Goal: Task Accomplishment & Management: Manage account settings

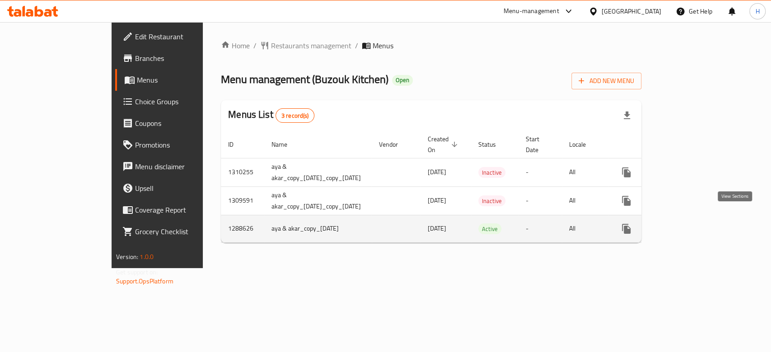
click at [702, 218] on link "enhanced table" at bounding box center [692, 229] width 22 height 22
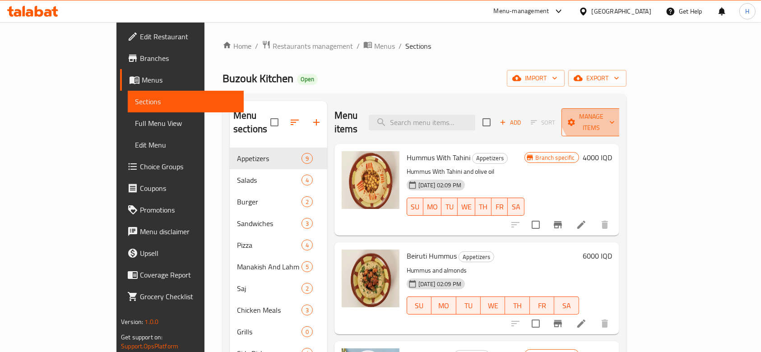
click at [622, 109] on button "Manage items" at bounding box center [592, 122] width 61 height 28
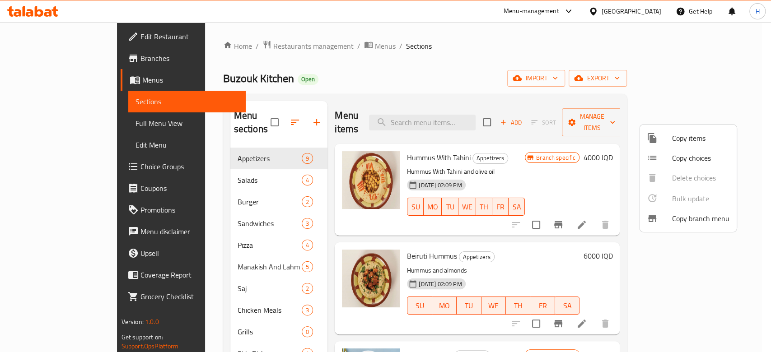
click at [681, 115] on div at bounding box center [385, 176] width 771 height 352
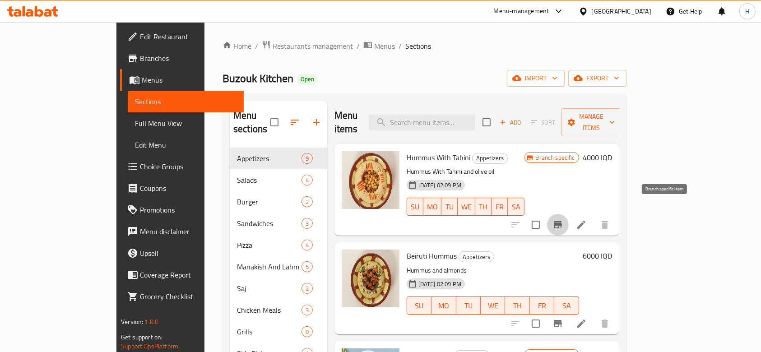
click at [562, 221] on icon "Branch-specific-item" at bounding box center [558, 224] width 8 height 7
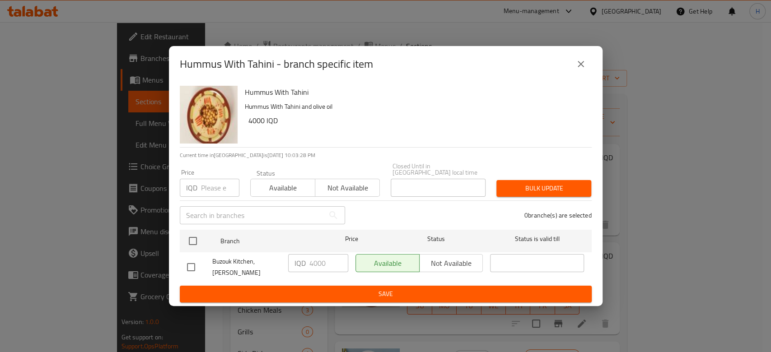
click at [470, 127] on h6 "4000 IQD" at bounding box center [416, 120] width 336 height 13
click at [665, 173] on div "Hummus With Tahini - branch specific item Hummus With Tahini Hummus With Tahini…" at bounding box center [385, 176] width 771 height 352
click at [582, 66] on icon "close" at bounding box center [580, 64] width 11 height 11
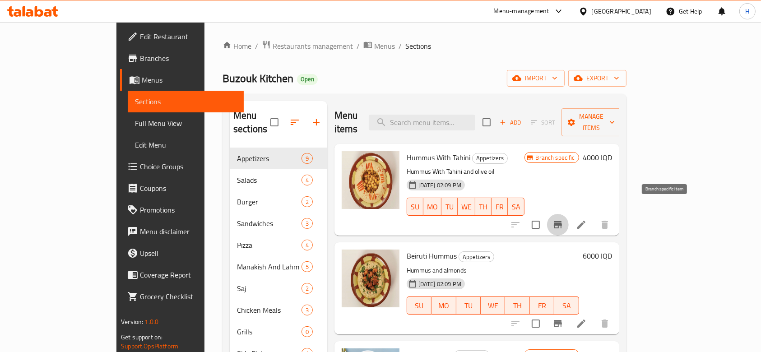
click at [562, 221] on icon "Branch-specific-item" at bounding box center [558, 224] width 8 height 7
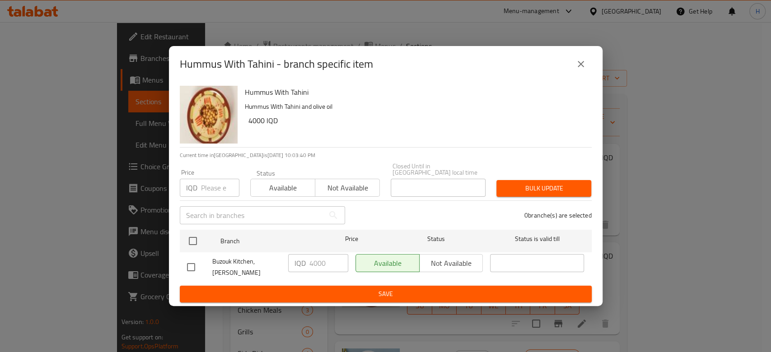
click at [192, 268] on input "checkbox" at bounding box center [191, 267] width 19 height 19
checkbox input "true"
click at [580, 70] on icon "close" at bounding box center [580, 64] width 11 height 11
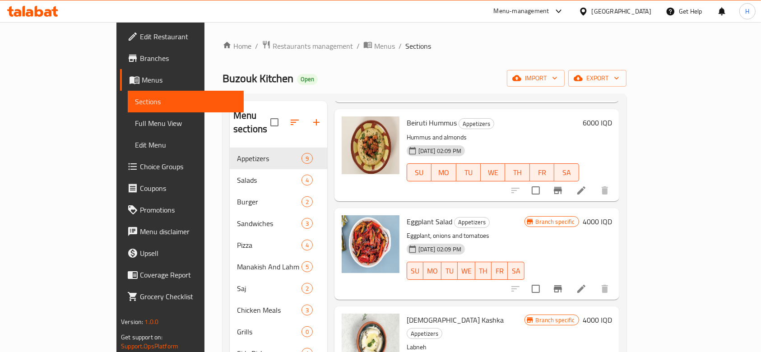
scroll to position [135, 0]
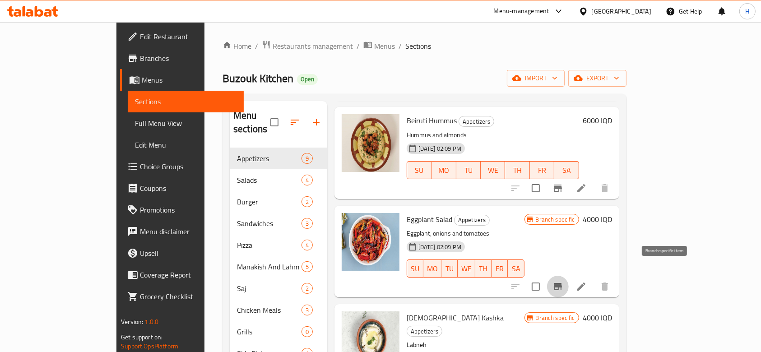
click at [564, 281] on icon "Branch-specific-item" at bounding box center [558, 286] width 11 height 11
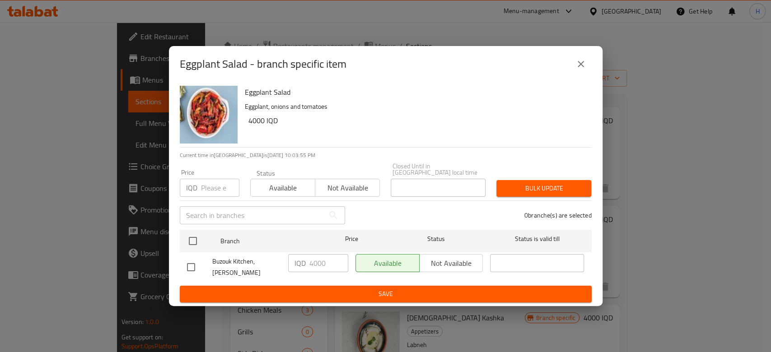
click at [685, 235] on div "Eggplant Salad - branch specific item Eggplant Salad Eggplant, onions and tomat…" at bounding box center [385, 176] width 771 height 352
click at [578, 67] on icon "close" at bounding box center [581, 64] width 6 height 6
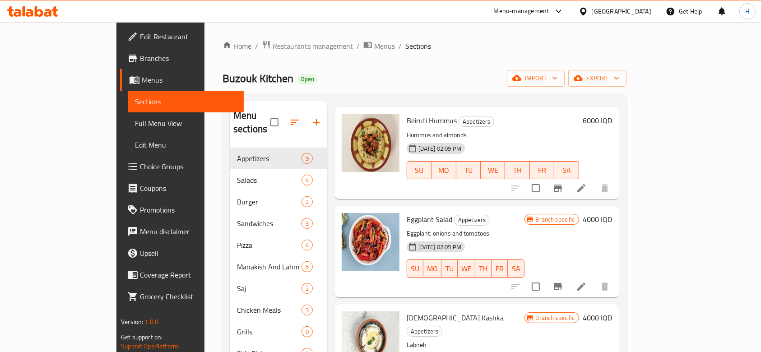
scroll to position [0, 0]
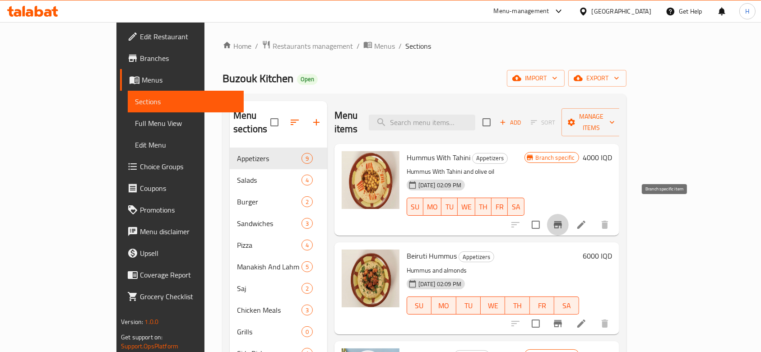
click at [564, 219] on icon "Branch-specific-item" at bounding box center [558, 224] width 11 height 11
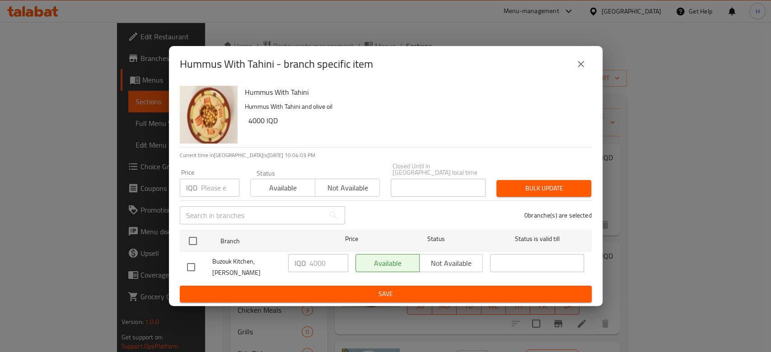
click at [683, 242] on div "Hummus With Tahini - branch specific item Hummus With Tahini Hummus With Tahini…" at bounding box center [385, 176] width 771 height 352
click at [577, 70] on icon "close" at bounding box center [580, 64] width 11 height 11
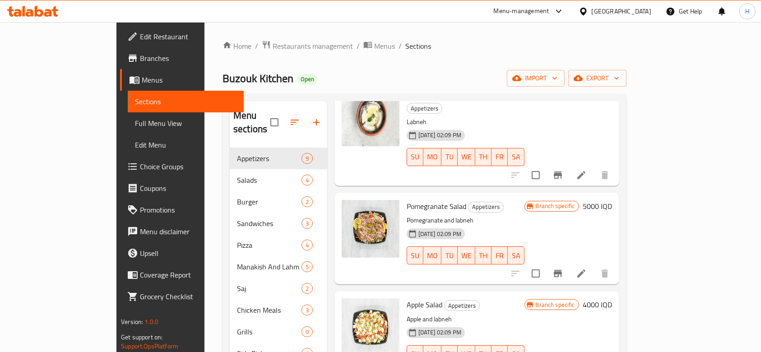
scroll to position [360, 0]
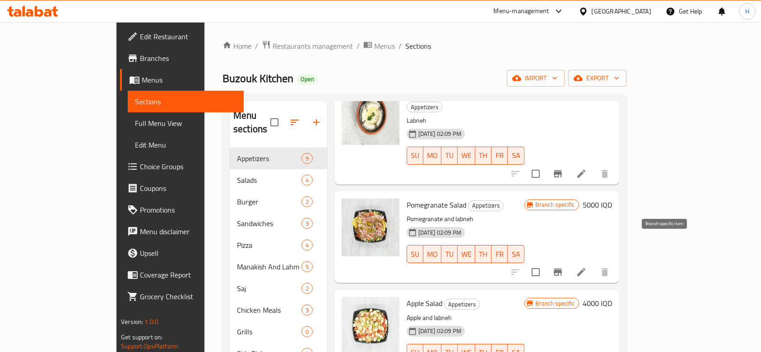
click at [569, 261] on button "Branch-specific-item" at bounding box center [558, 272] width 22 height 22
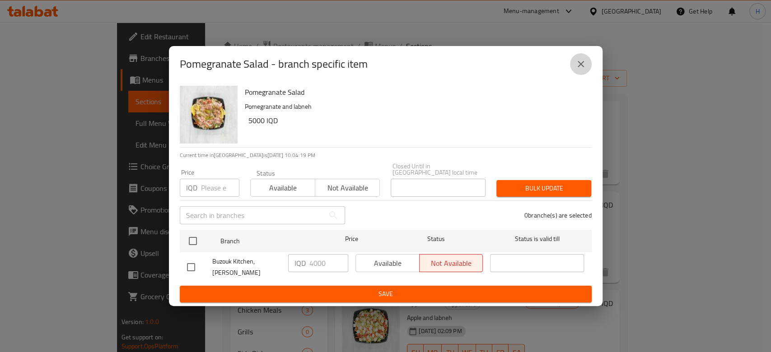
click at [575, 70] on icon "close" at bounding box center [580, 64] width 11 height 11
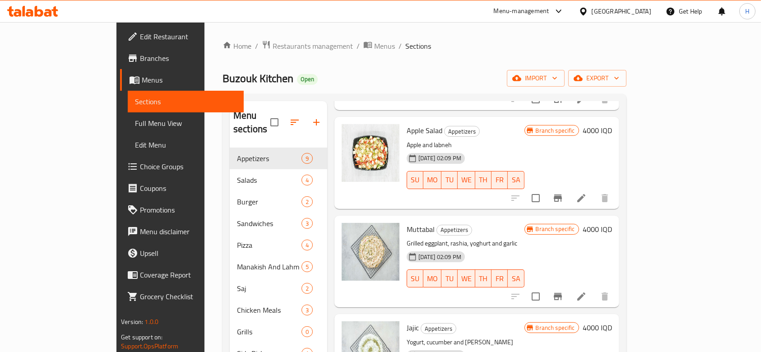
scroll to position [536, 0]
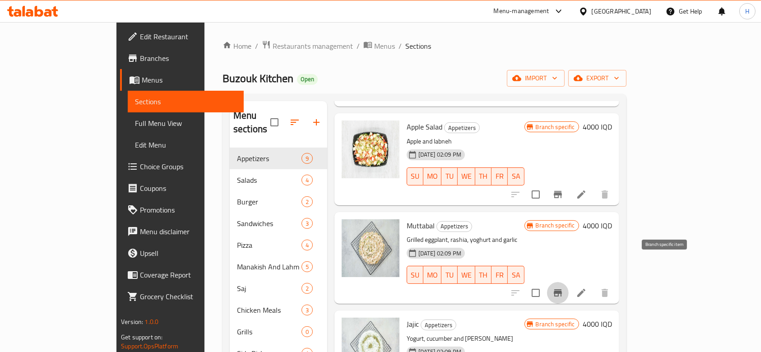
click at [562, 289] on icon "Branch-specific-item" at bounding box center [558, 292] width 8 height 7
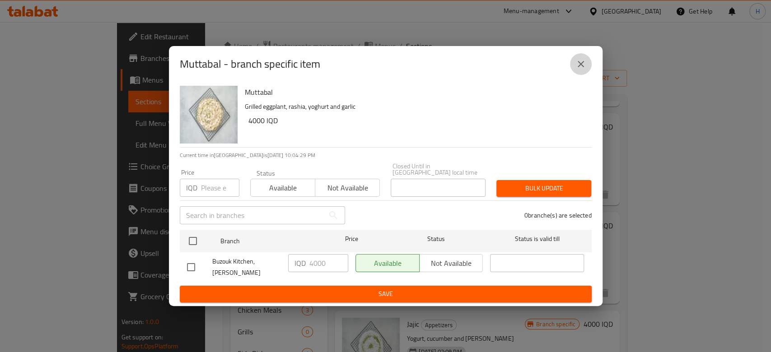
click at [578, 70] on icon "close" at bounding box center [580, 64] width 11 height 11
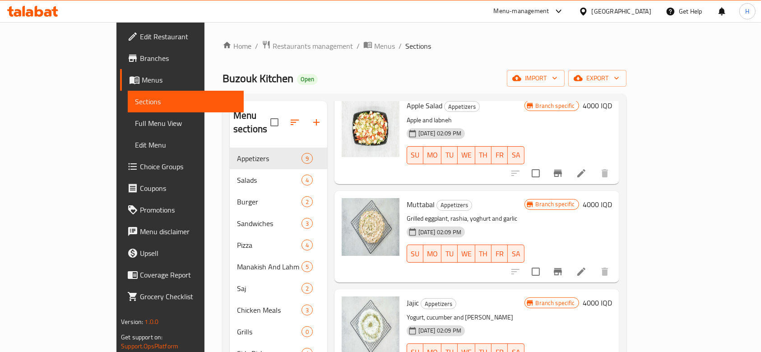
scroll to position [0, 0]
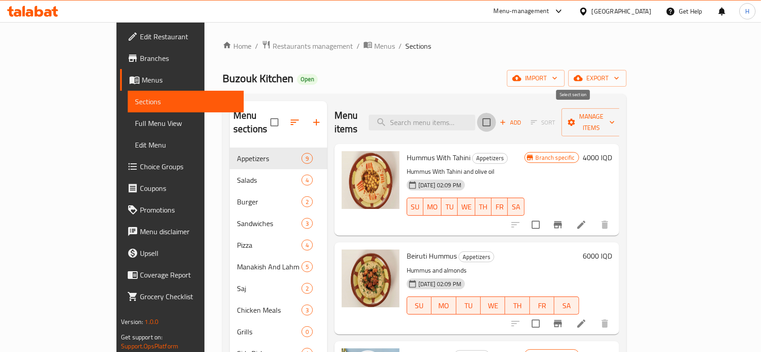
click at [496, 118] on input "checkbox" at bounding box center [486, 122] width 19 height 19
checkbox input "true"
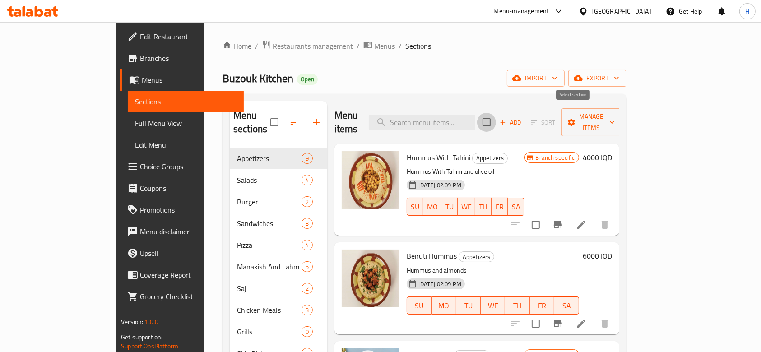
checkbox input "true"
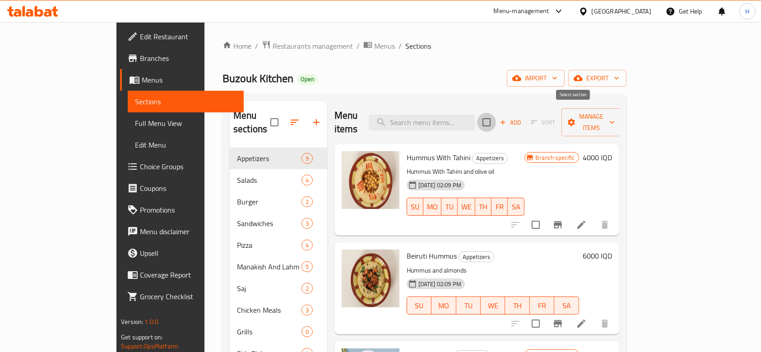
checkbox input "true"
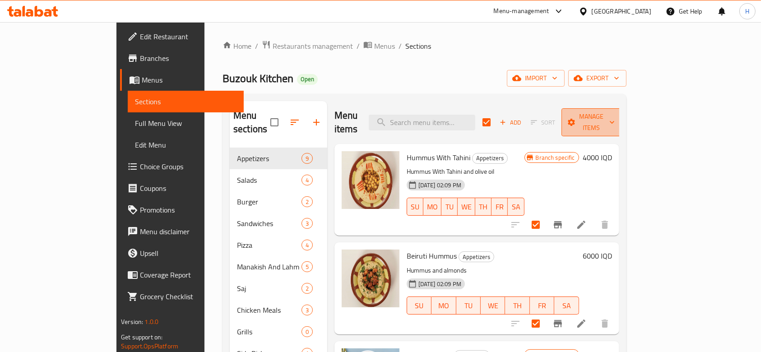
click at [615, 119] on span "Manage items" at bounding box center [592, 122] width 46 height 23
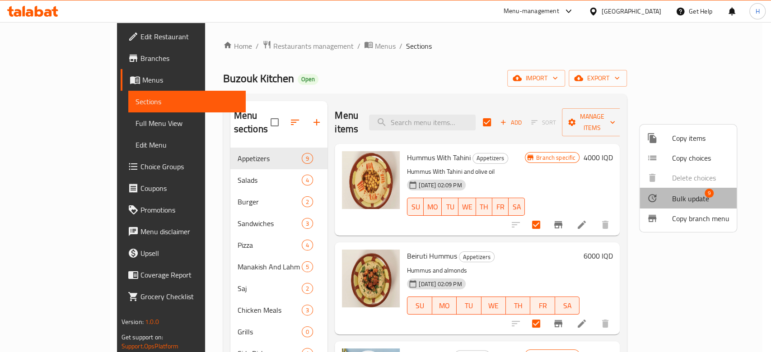
click at [663, 207] on li "Bulk update 9" at bounding box center [687, 198] width 97 height 21
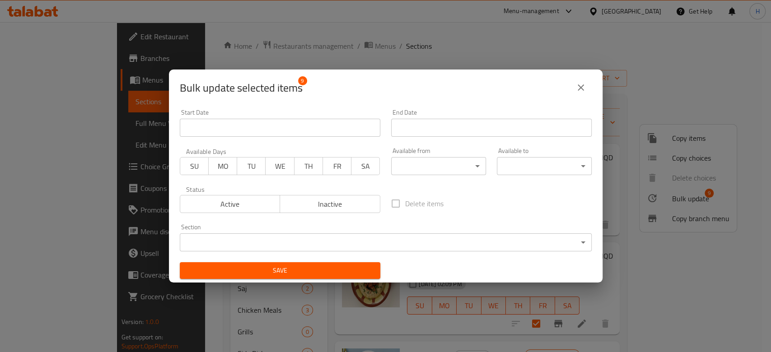
click at [338, 243] on body "​ Menu-management [GEOGRAPHIC_DATA] Get Help H Edit Restaurant Branches Menus S…" at bounding box center [385, 187] width 771 height 330
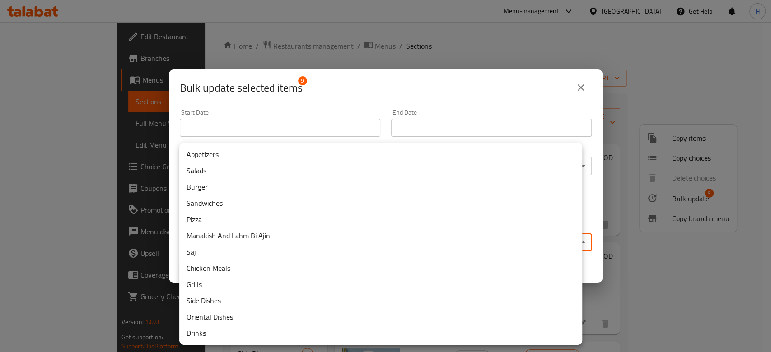
click at [354, 108] on div at bounding box center [385, 176] width 771 height 352
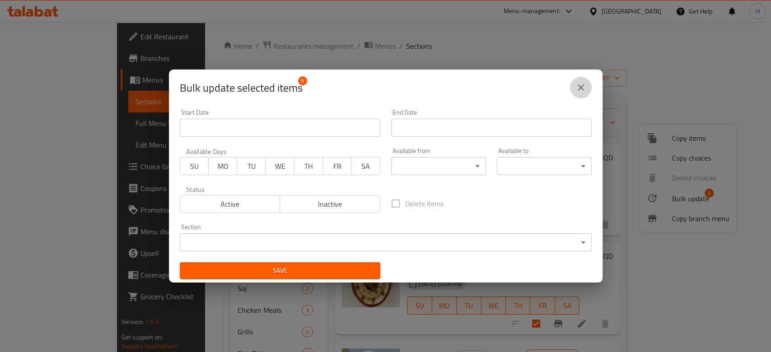
click at [585, 82] on icon "close" at bounding box center [580, 87] width 11 height 11
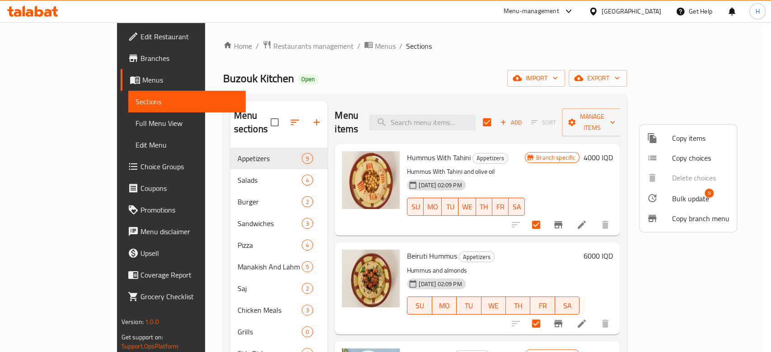
click at [569, 160] on div at bounding box center [385, 176] width 771 height 352
